Goal: Find specific page/section: Find specific page/section

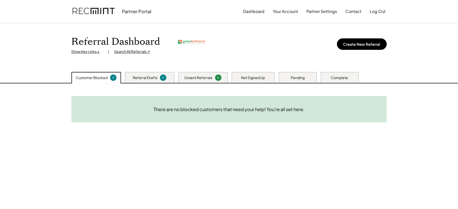
click at [127, 52] on div "Search All Referrals ↗" at bounding box center [133, 51] width 36 height 5
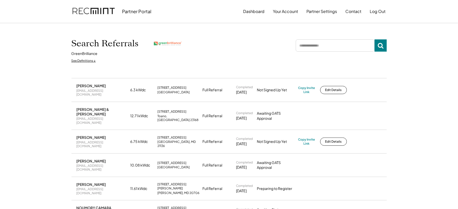
click at [325, 42] on input "input" at bounding box center [335, 45] width 79 height 12
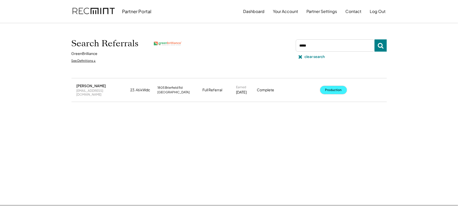
drag, startPoint x: 329, startPoint y: 86, endPoint x: 331, endPoint y: 89, distance: 3.8
click at [330, 87] on button "Production" at bounding box center [334, 90] width 27 height 8
click at [317, 48] on input "input" at bounding box center [335, 45] width 79 height 12
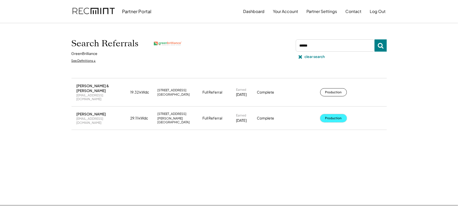
click at [331, 114] on button "Production" at bounding box center [334, 118] width 27 height 8
click at [318, 40] on input "input" at bounding box center [335, 45] width 79 height 12
click at [316, 44] on input "input" at bounding box center [335, 45] width 79 height 12
type input "****"
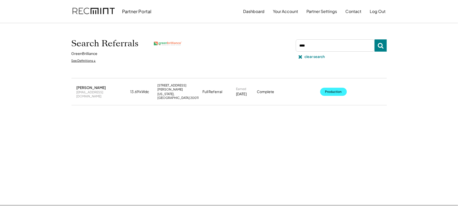
click at [327, 88] on button "Production" at bounding box center [334, 92] width 27 height 8
